Goal: Task Accomplishment & Management: Manage account settings

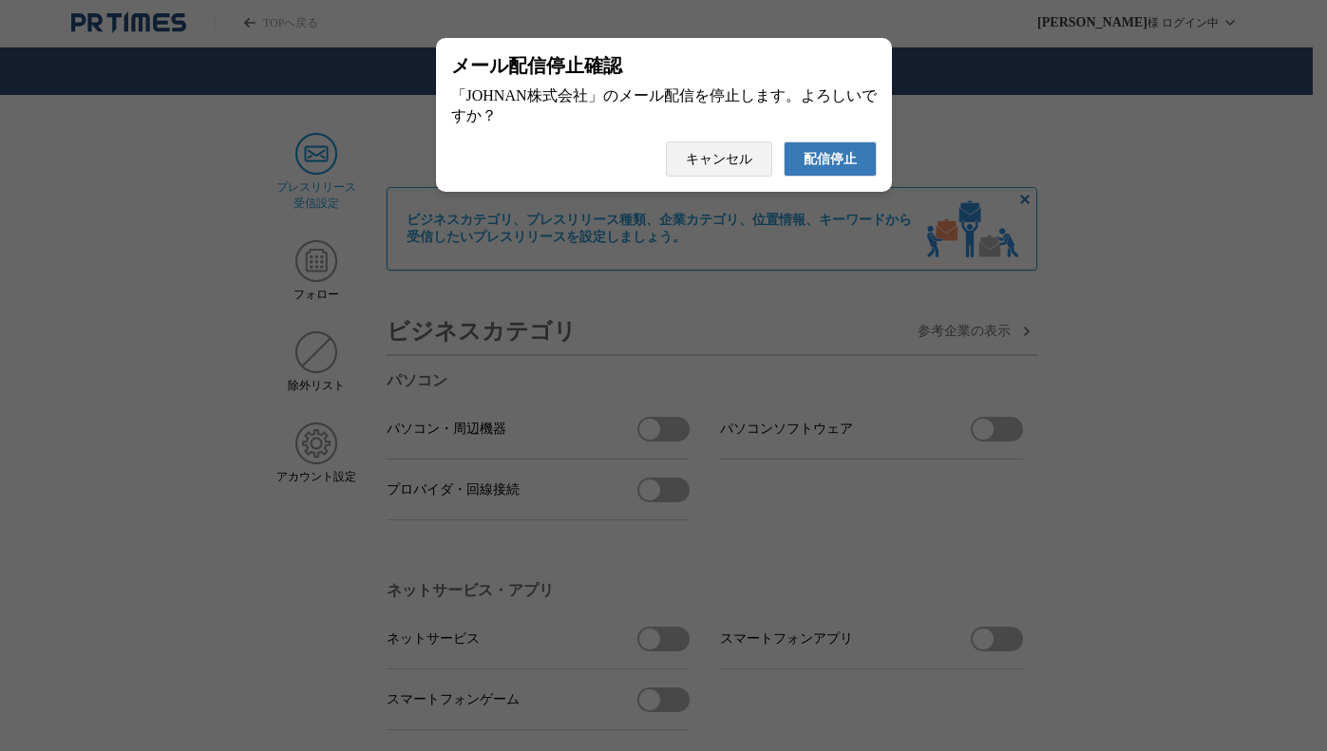
click at [850, 157] on button "配信停止" at bounding box center [829, 158] width 93 height 35
